Goal: Task Accomplishment & Management: Manage account settings

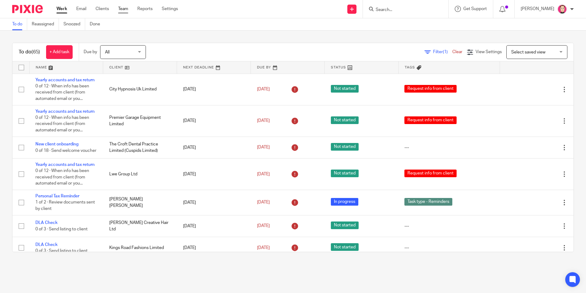
click at [121, 8] on link "Team" at bounding box center [123, 9] width 10 height 6
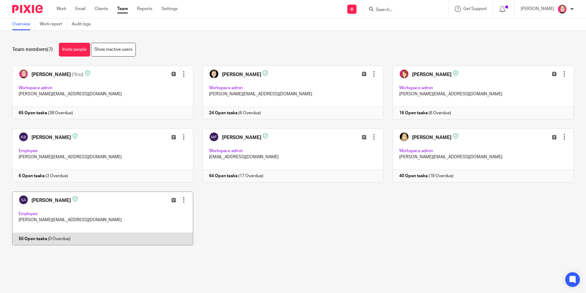
click at [100, 221] on link at bounding box center [98, 218] width 190 height 54
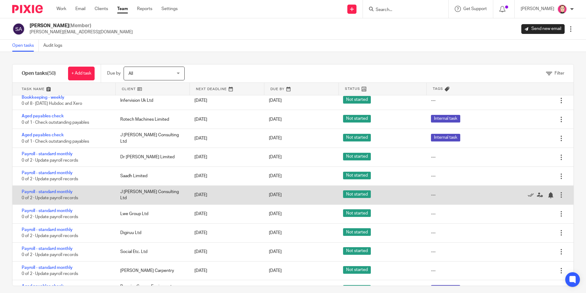
scroll to position [305, 0]
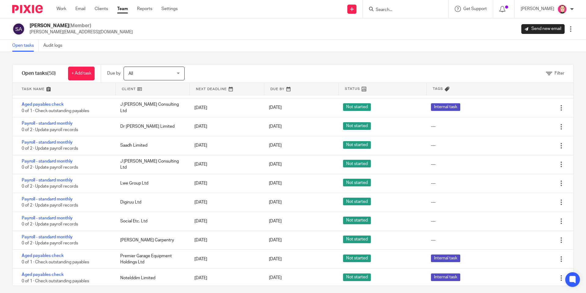
click at [403, 8] on input "Search" at bounding box center [402, 9] width 55 height 5
type input "A"
type input "dr ar"
click at [406, 28] on link at bounding box center [429, 26] width 110 height 14
click at [302, 27] on div "Susie Adderson (Member) susie@youtopia.co.uk Send new email Edit user Transfer …" at bounding box center [293, 29] width 562 height 13
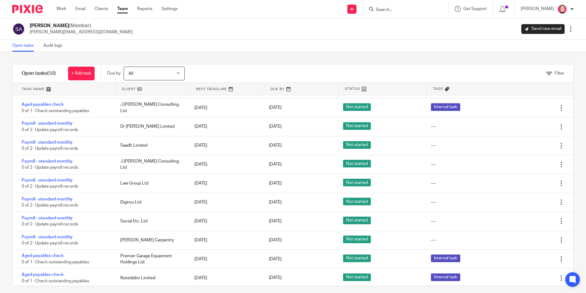
click at [406, 4] on div at bounding box center [405, 9] width 85 height 18
click at [406, 9] on input "Search" at bounding box center [402, 9] width 55 height 5
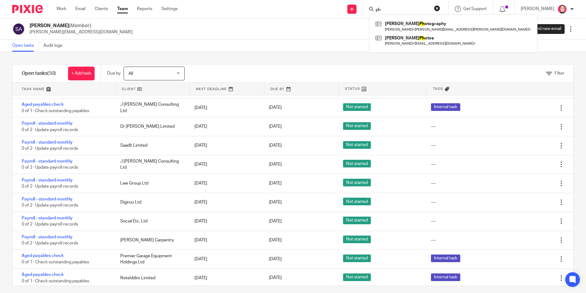
type input "p"
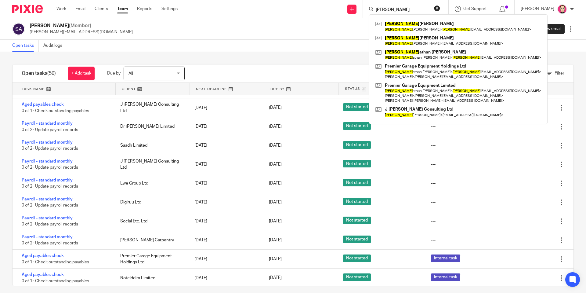
click at [399, 11] on input "jon" at bounding box center [402, 9] width 55 height 5
click at [400, 11] on input "jon" at bounding box center [402, 9] width 55 height 5
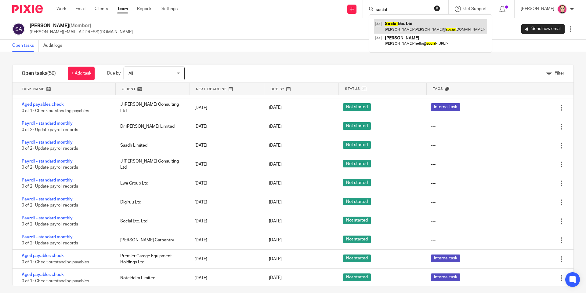
type input "social"
click at [425, 24] on link at bounding box center [430, 26] width 113 height 14
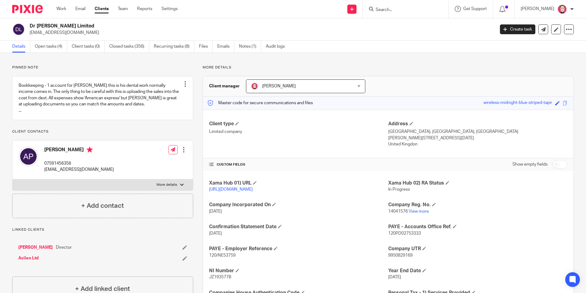
scroll to position [59, 0]
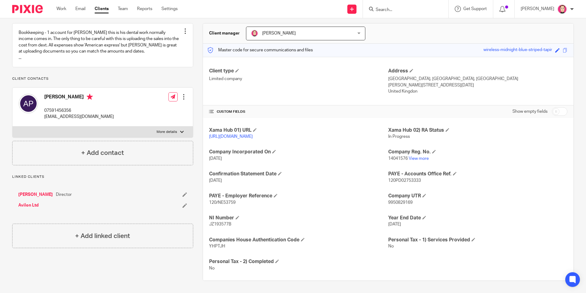
click at [405, 181] on span "120PD02753333" at bounding box center [404, 180] width 33 height 4
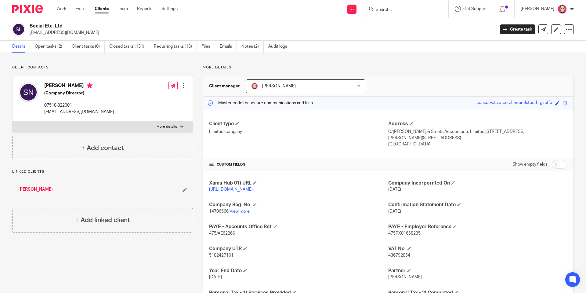
click at [80, 111] on p "[EMAIL_ADDRESS][DOMAIN_NAME]" at bounding box center [79, 112] width 70 height 6
copy div "[EMAIL_ADDRESS][DOMAIN_NAME]"
click at [186, 85] on div "Sophie Neal (Company Director) 07518 822001 sophie@socialetc.agency Edit contac…" at bounding box center [103, 98] width 180 height 45
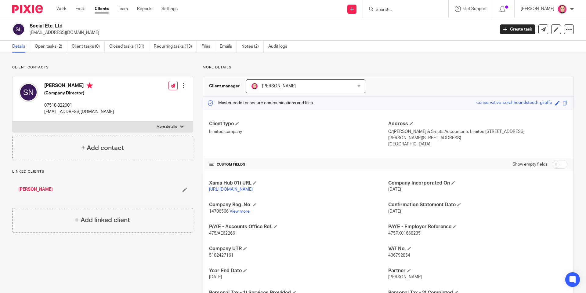
click at [182, 85] on div at bounding box center [184, 85] width 6 height 6
click at [150, 98] on link "Edit contact" at bounding box center [155, 99] width 58 height 9
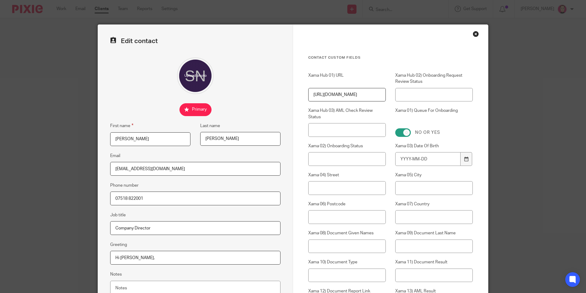
click at [239, 141] on input "[PERSON_NAME]" at bounding box center [240, 139] width 80 height 14
type input "[PERSON_NAME]"
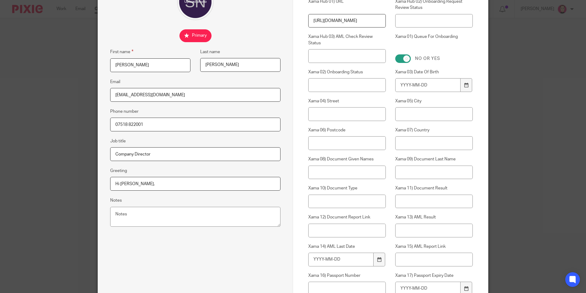
scroll to position [228, 0]
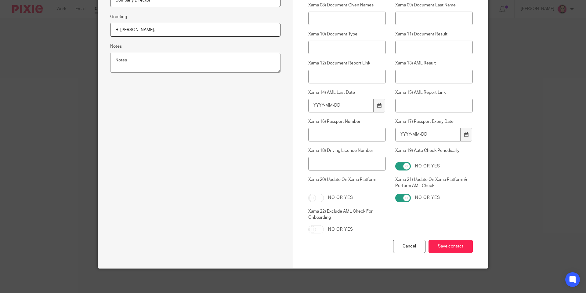
click at [437, 253] on div "Cancel Save contact" at bounding box center [390, 254] width 165 height 28
click at [442, 247] on input "Save contact" at bounding box center [451, 246] width 44 height 13
click at [453, 240] on div "Cancel Save contact" at bounding box center [390, 254] width 165 height 28
click at [453, 241] on input "Save contact" at bounding box center [451, 246] width 44 height 13
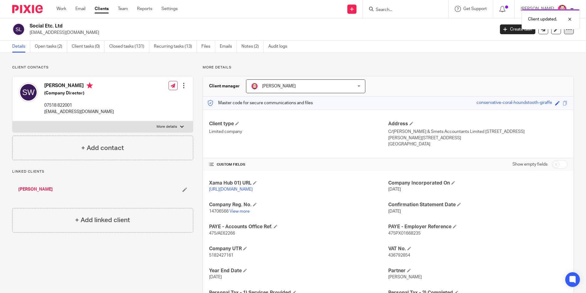
click at [568, 31] on div at bounding box center [569, 29] width 10 height 10
click at [55, 25] on h2 "Social Etc. Ltd" at bounding box center [214, 26] width 369 height 6
click at [566, 32] on div at bounding box center [569, 29] width 10 height 10
click at [391, 49] on div "Details Open tasks (2) Client tasks (0) Closed tasks (131) Recurring tasks (13)…" at bounding box center [293, 47] width 586 height 12
click at [405, 12] on div "Client updated." at bounding box center [436, 17] width 287 height 23
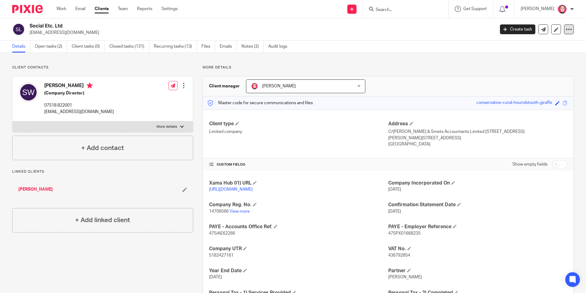
click at [566, 28] on icon at bounding box center [569, 29] width 6 height 6
click at [235, 49] on link "Emails" at bounding box center [228, 47] width 17 height 12
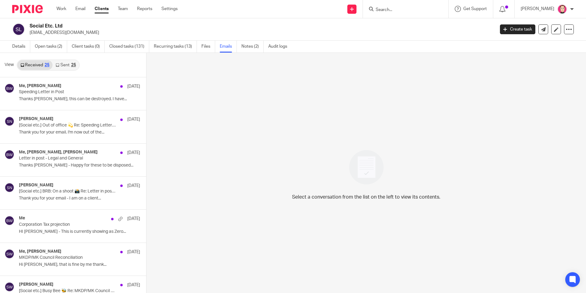
click at [103, 10] on link "Clients" at bounding box center [102, 9] width 14 height 6
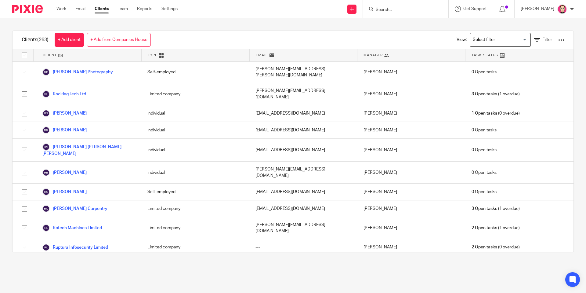
scroll to position [3587, 0]
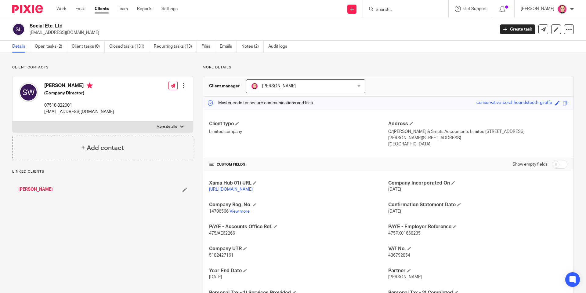
click at [37, 35] on p "[EMAIL_ADDRESS][DOMAIN_NAME]" at bounding box center [260, 33] width 461 height 6
click at [37, 34] on p "hello@social-etc.co.uk" at bounding box center [260, 33] width 461 height 6
click at [165, 129] on p "More details" at bounding box center [167, 126] width 20 height 5
click at [13, 121] on input "More details" at bounding box center [12, 121] width 0 height 0
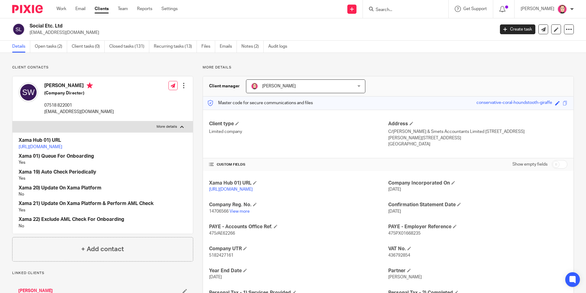
click at [168, 126] on p "More details" at bounding box center [167, 126] width 20 height 5
click at [13, 121] on input "More details" at bounding box center [12, 121] width 0 height 0
checkbox input "false"
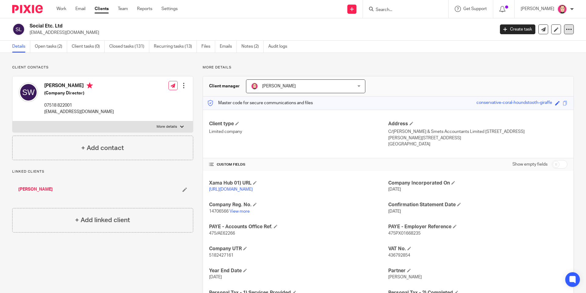
click at [566, 28] on icon at bounding box center [569, 29] width 6 height 6
click at [551, 29] on link at bounding box center [556, 29] width 10 height 10
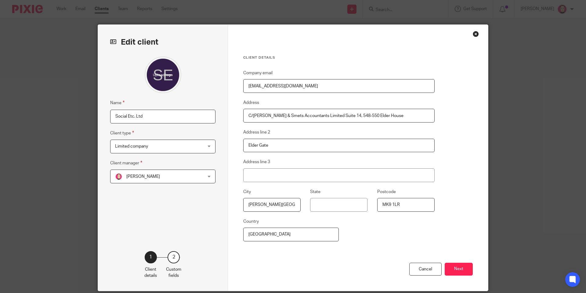
click at [295, 92] on input "[EMAIL_ADDRESS][DOMAIN_NAME]" at bounding box center [338, 86] width 191 height 14
click at [295, 91] on input "[EMAIL_ADDRESS][DOMAIN_NAME]" at bounding box center [338, 86] width 191 height 14
paste input "[EMAIL_ADDRESS][DOMAIN_NAME]"
type input "[EMAIL_ADDRESS][DOMAIN_NAME]"
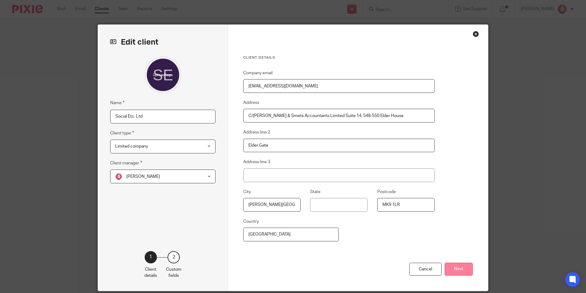
click at [465, 270] on button "Next" at bounding box center [459, 268] width 28 height 13
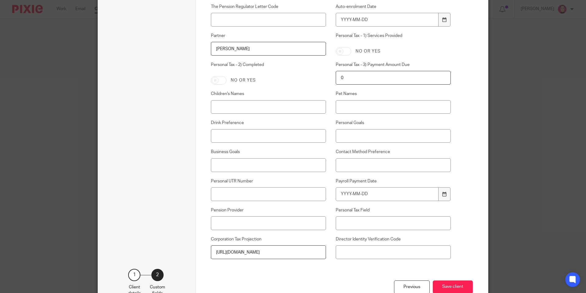
scroll to position [354, 0]
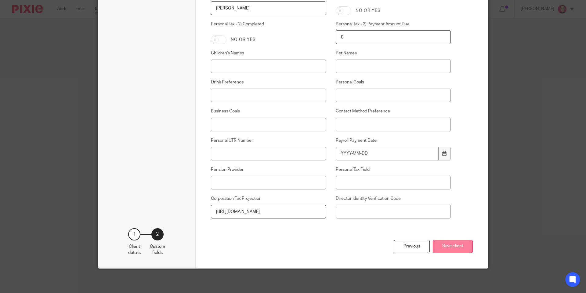
click at [457, 246] on button "Save client" at bounding box center [453, 246] width 40 height 13
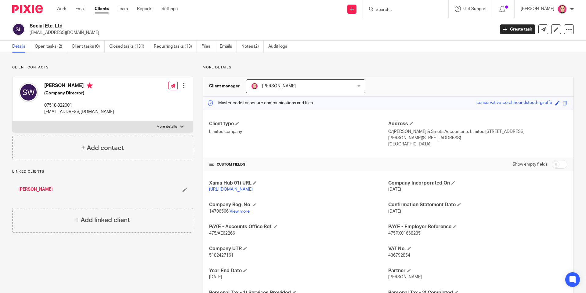
click at [426, 8] on input "Search" at bounding box center [402, 9] width 55 height 5
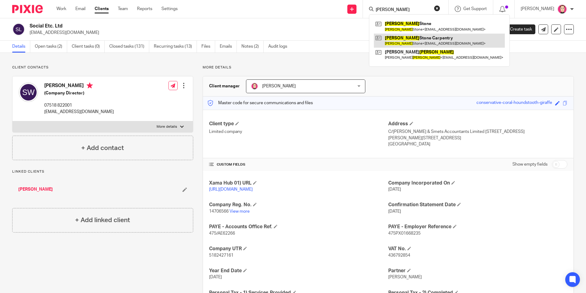
type input "[PERSON_NAME]"
click at [398, 45] on link at bounding box center [439, 41] width 131 height 14
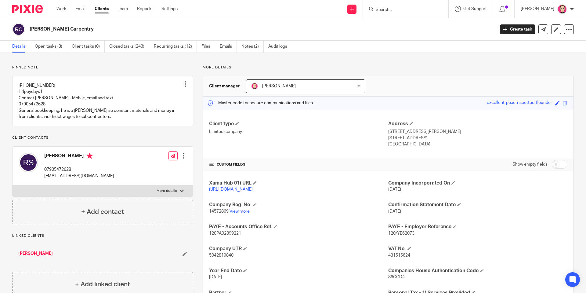
scroll to position [59, 0]
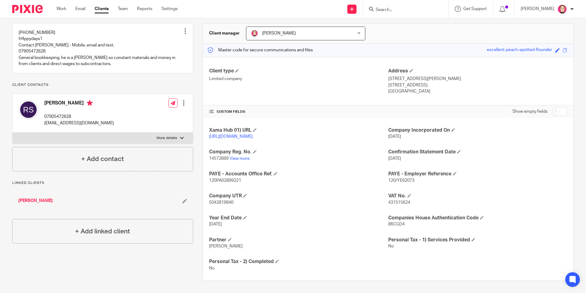
click at [226, 182] on span "120PA02899221" at bounding box center [225, 180] width 32 height 4
